Goal: Task Accomplishment & Management: Use online tool/utility

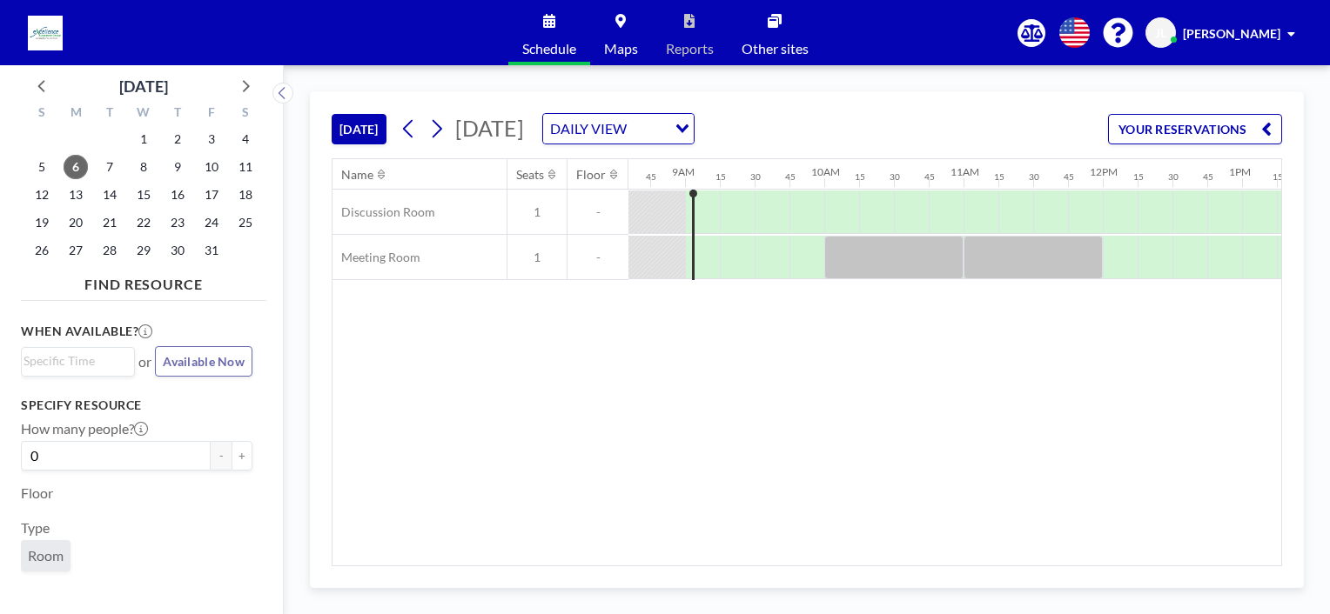
scroll to position [0, 1218]
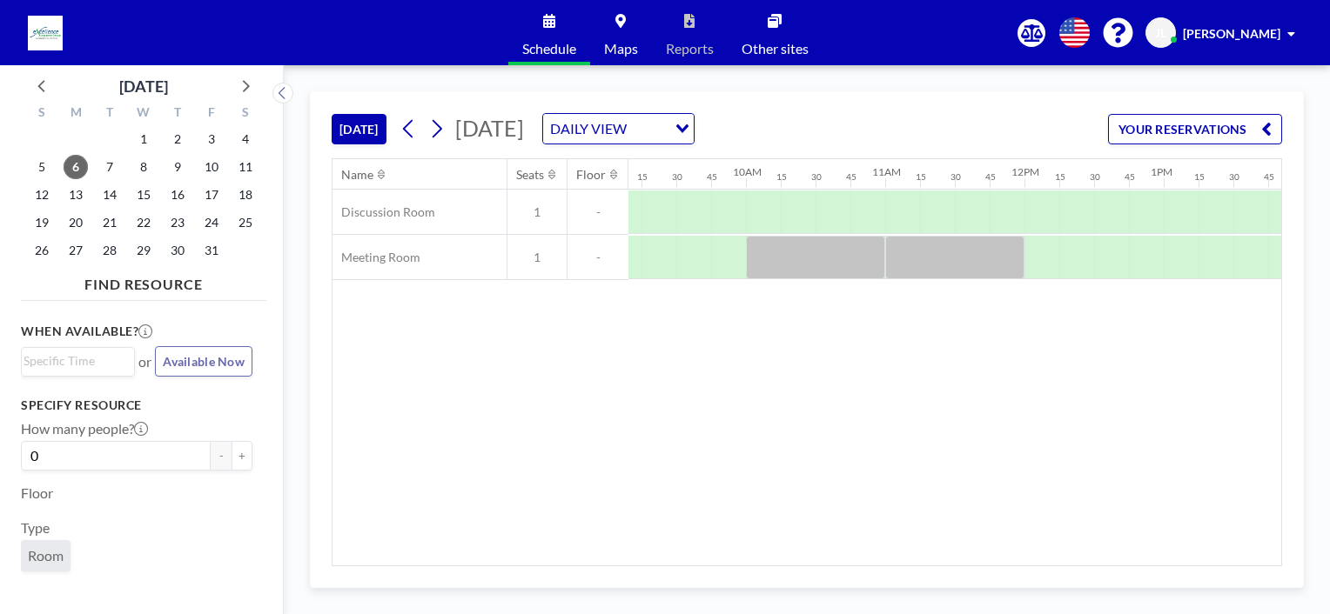
scroll to position [0, 1204]
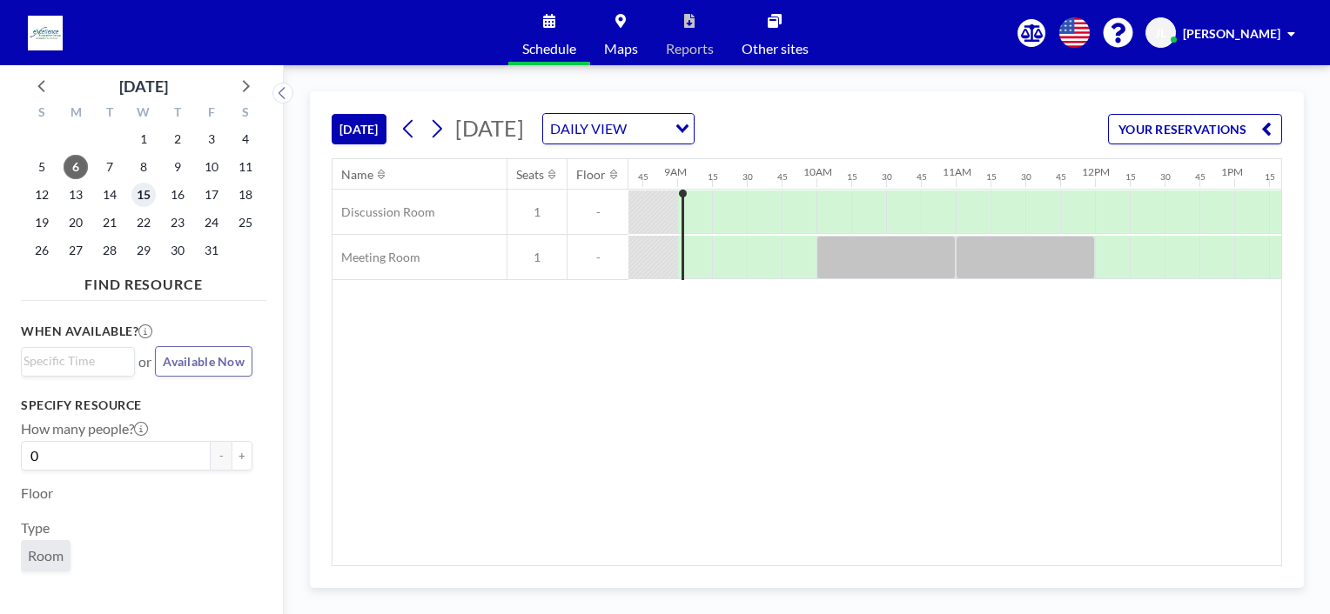
click at [143, 198] on span "15" at bounding box center [143, 195] width 24 height 24
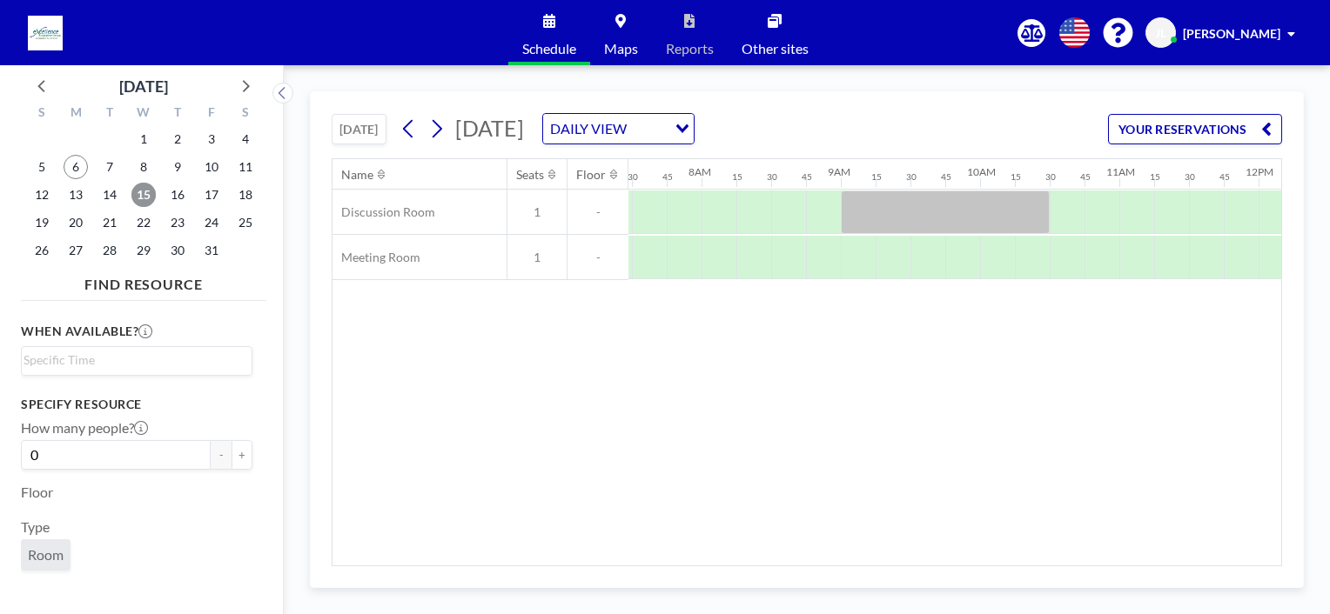
scroll to position [0, 1079]
click at [173, 196] on span "16" at bounding box center [177, 195] width 24 height 24
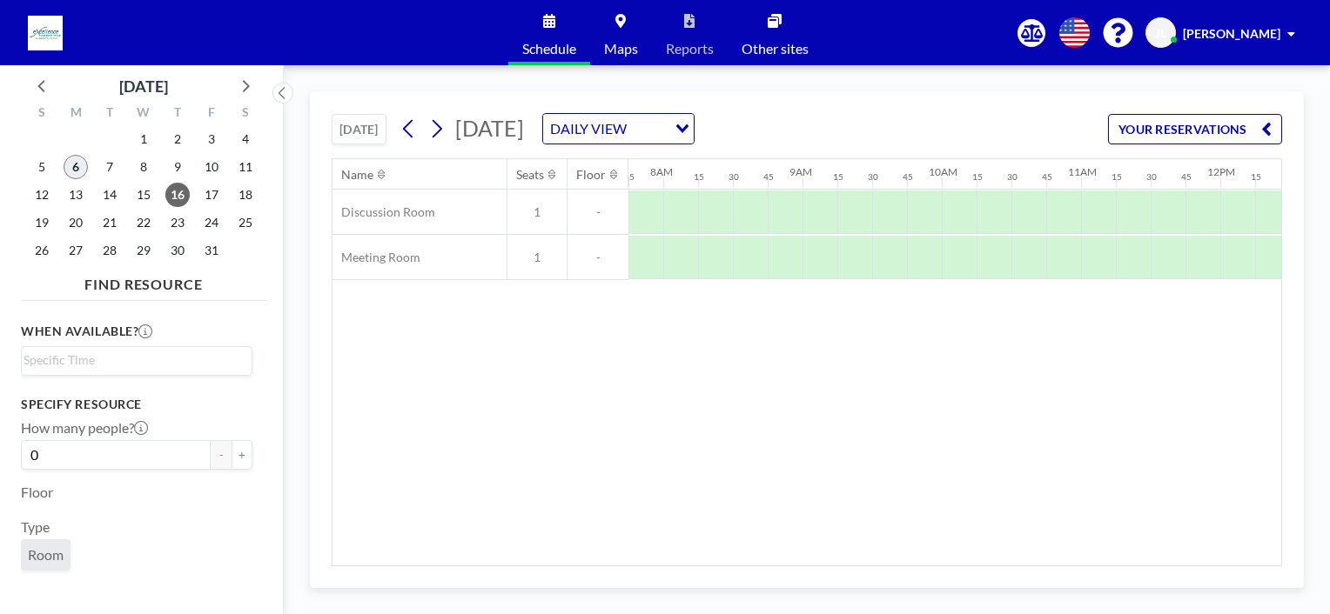
click at [74, 169] on span "6" at bounding box center [76, 167] width 24 height 24
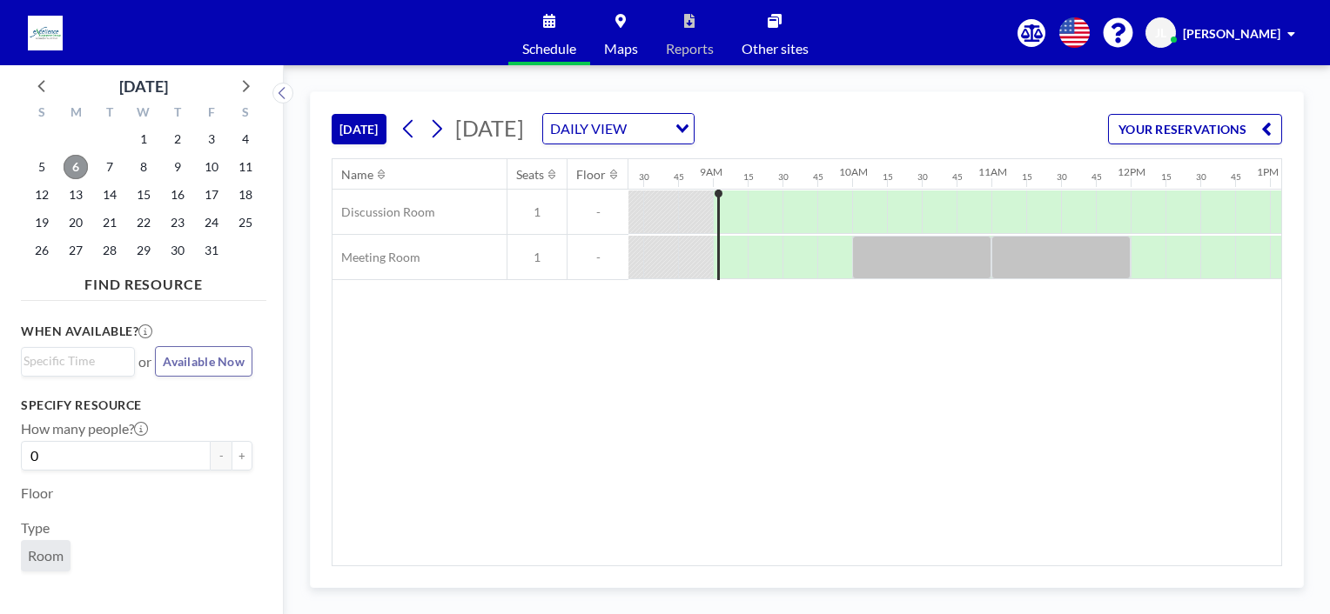
scroll to position [0, 1218]
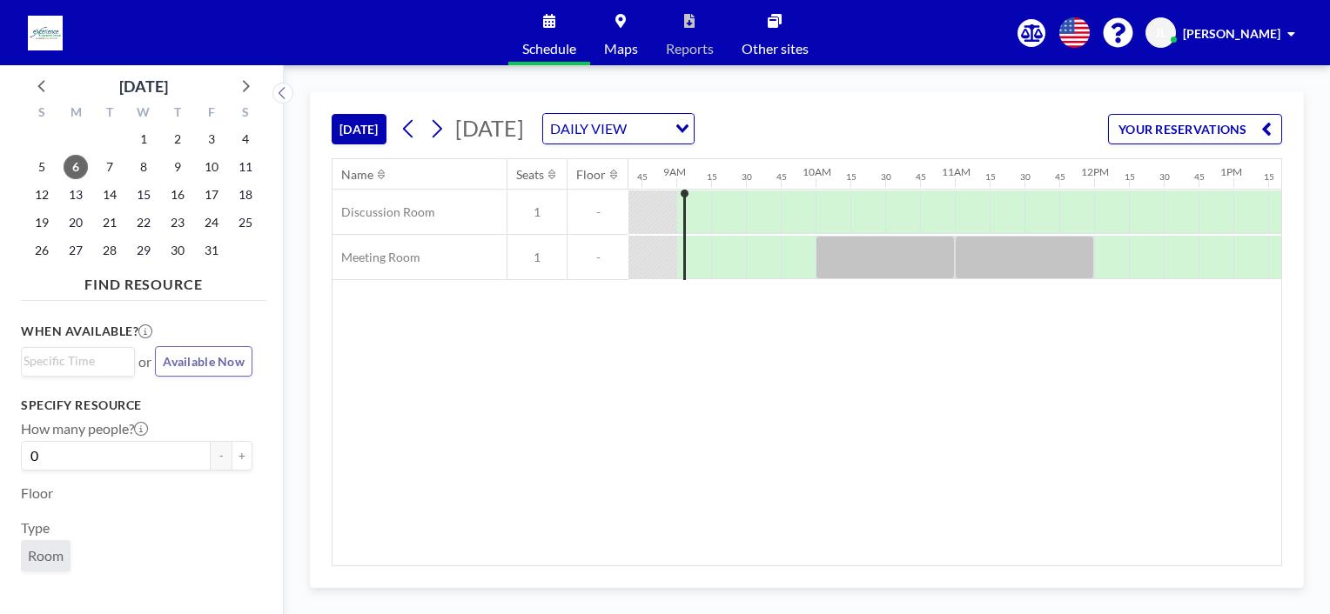
scroll to position [0, 1218]
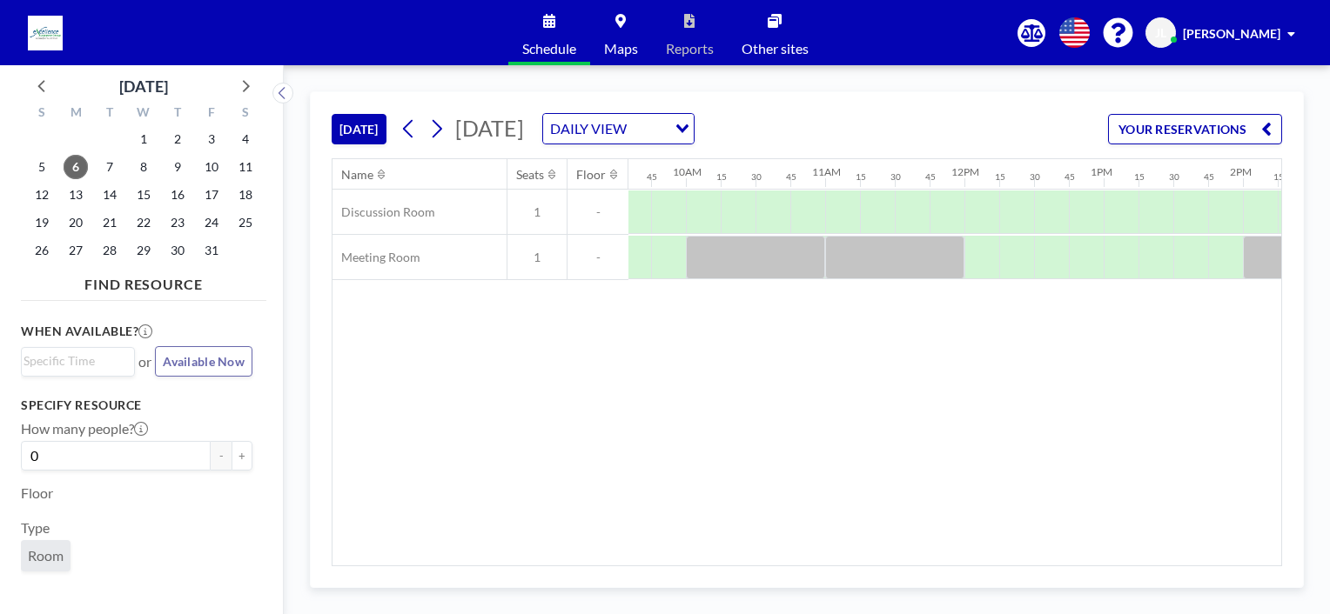
scroll to position [0, 1332]
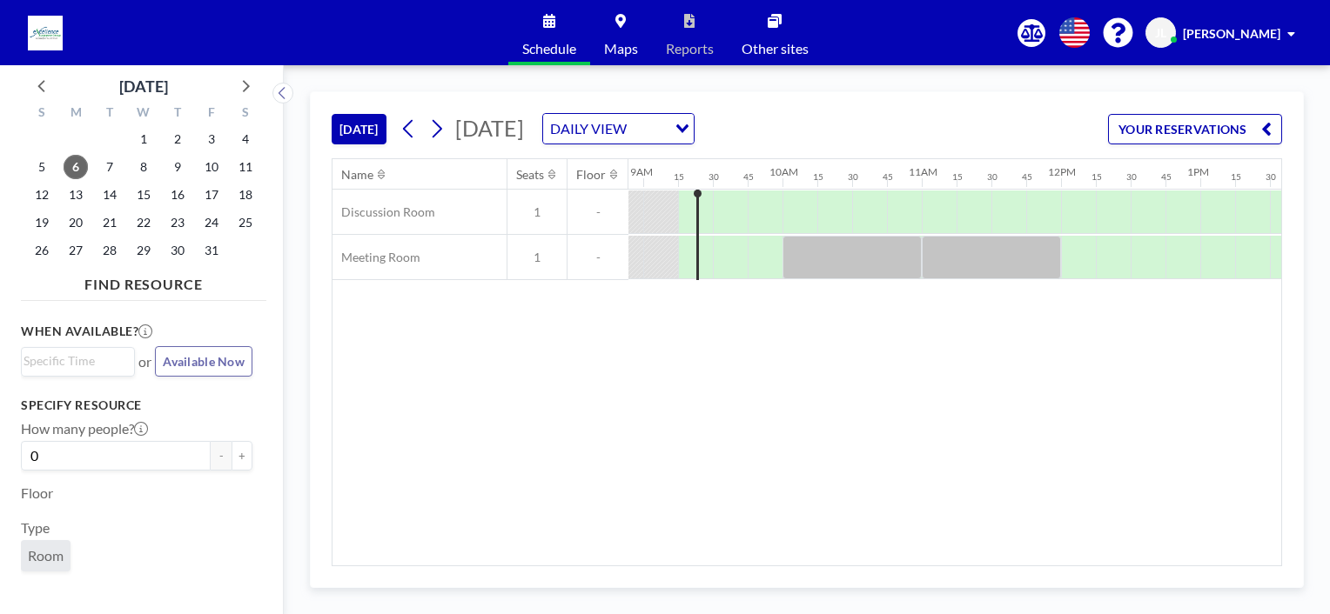
scroll to position [0, 1253]
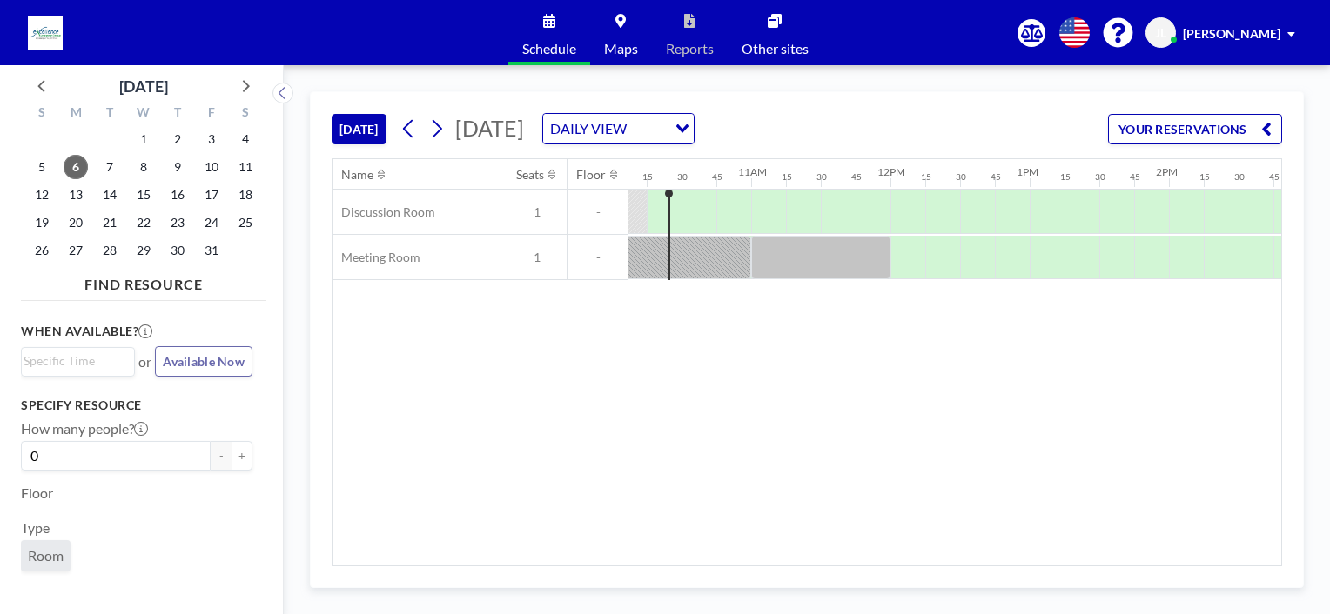
scroll to position [0, 1302]
